Goal: Check status: Check status

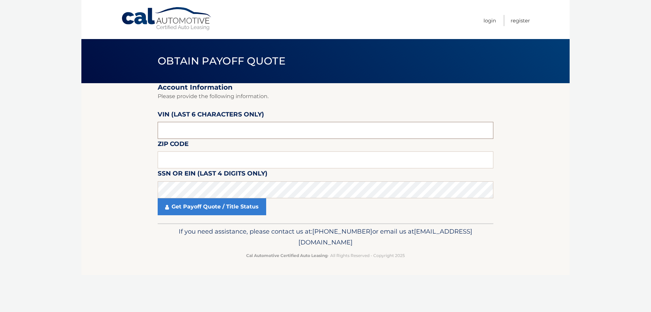
click at [279, 131] on input "text" at bounding box center [326, 130] width 336 height 17
click at [199, 133] on input "text" at bounding box center [326, 130] width 336 height 17
click at [188, 134] on input "text" at bounding box center [326, 130] width 336 height 17
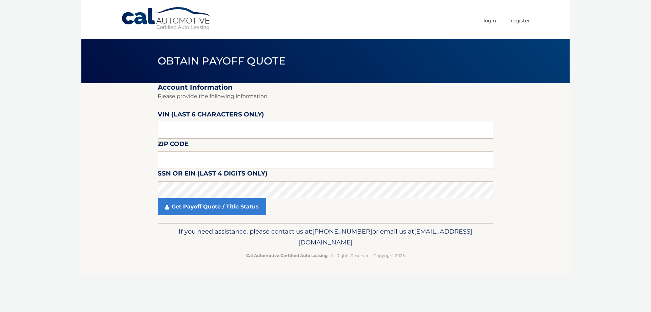
click at [188, 134] on input "text" at bounding box center [326, 130] width 336 height 17
paste input "153812"
type input "153812"
click at [185, 152] on input "text" at bounding box center [326, 159] width 336 height 17
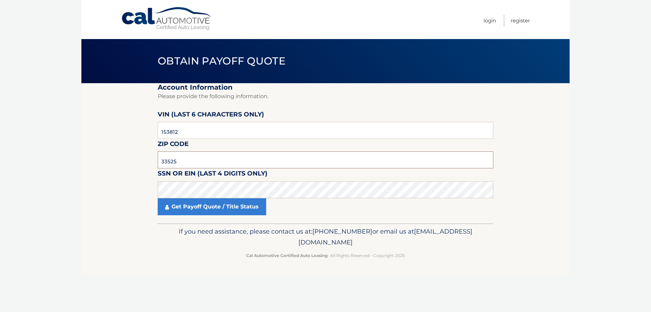
type input "33525"
click at [224, 207] on link "Get Payoff Quote / Title Status" at bounding box center [212, 206] width 109 height 17
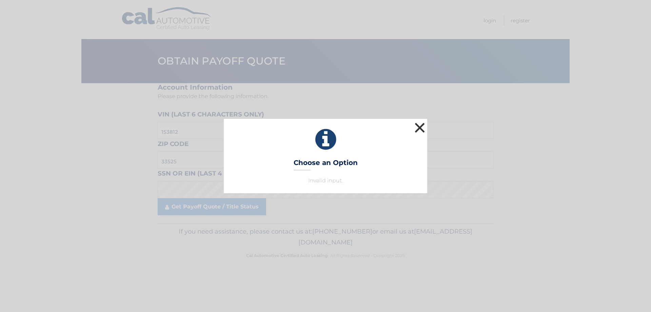
click at [424, 128] on button "×" at bounding box center [420, 128] width 14 height 14
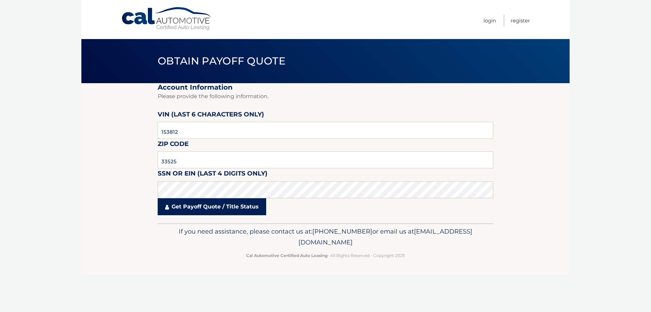
click at [197, 203] on link "Get Payoff Quote / Title Status" at bounding box center [212, 206] width 109 height 17
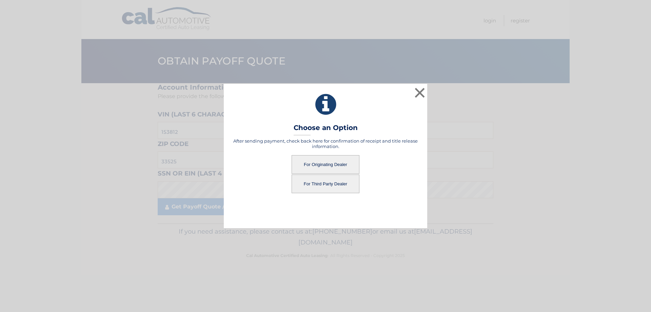
click at [324, 164] on button "For Originating Dealer" at bounding box center [326, 164] width 68 height 19
click at [333, 161] on button "For Originating Dealer" at bounding box center [326, 164] width 68 height 19
click at [421, 88] on button "×" at bounding box center [420, 93] width 14 height 14
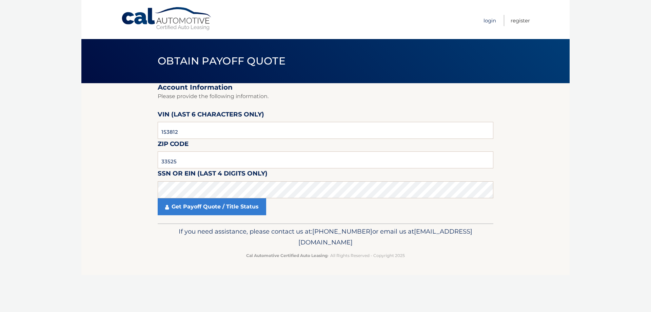
click at [491, 20] on link "Login" at bounding box center [490, 20] width 13 height 11
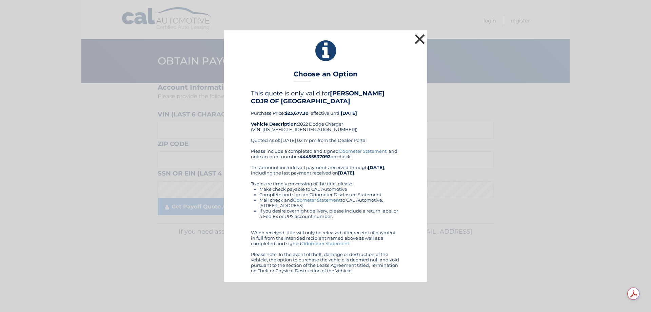
click at [418, 41] on button "×" at bounding box center [420, 39] width 14 height 14
